Goal: Information Seeking & Learning: Learn about a topic

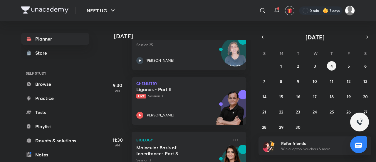
scroll to position [108, 0]
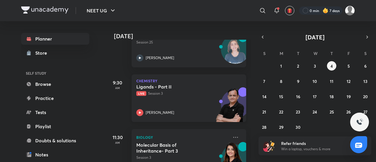
click at [193, 94] on p "Live Session 3" at bounding box center [182, 93] width 92 height 5
